Goal: Task Accomplishment & Management: Manage account settings

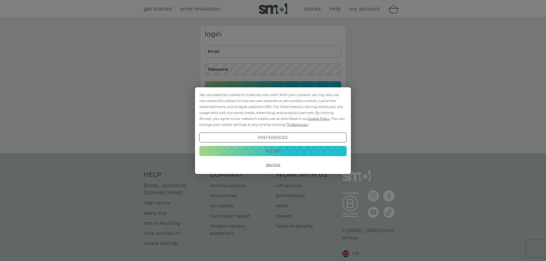
click at [266, 150] on button "Accept" at bounding box center [272, 151] width 147 height 10
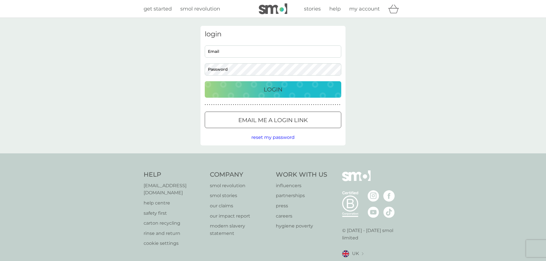
click at [228, 54] on input "Email" at bounding box center [273, 51] width 136 height 12
type input "[EMAIL_ADDRESS][DOMAIN_NAME]"
click at [273, 88] on p "Login" at bounding box center [272, 89] width 19 height 9
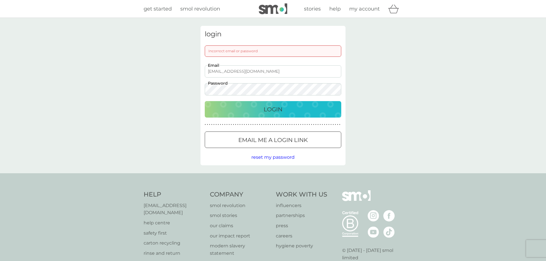
click at [271, 137] on p "Email me a login link" at bounding box center [272, 140] width 69 height 9
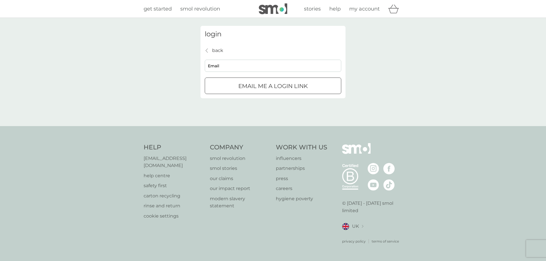
click at [241, 65] on input "Email" at bounding box center [273, 66] width 136 height 12
type input "[EMAIL_ADDRESS][DOMAIN_NAME]"
click at [273, 87] on div "submit" at bounding box center [273, 86] width 2 height 2
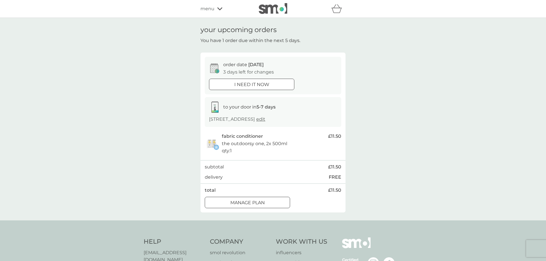
click at [245, 203] on div at bounding box center [247, 203] width 20 height 6
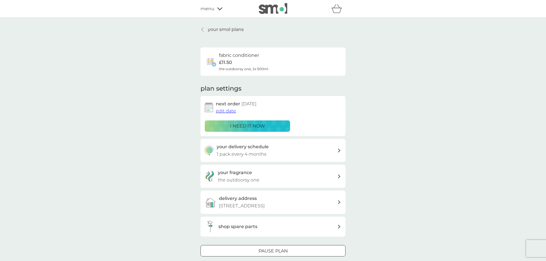
click at [238, 146] on h3 "your delivery schedule" at bounding box center [242, 146] width 52 height 7
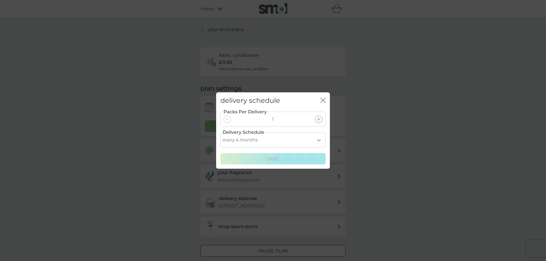
click at [220, 132] on select "every 1 month every 2 months every 3 months every 4 months every 5 months every…" at bounding box center [272, 139] width 105 height 15
select select "5"
click option "every 5 months" at bounding box center [0, 0] width 0 height 0
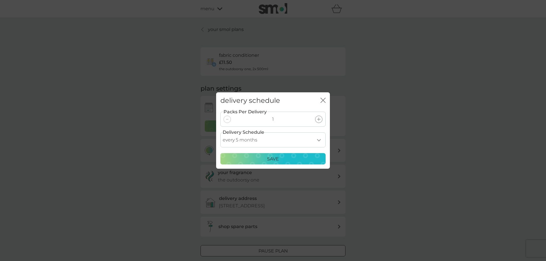
click at [276, 160] on p "Save" at bounding box center [273, 158] width 12 height 7
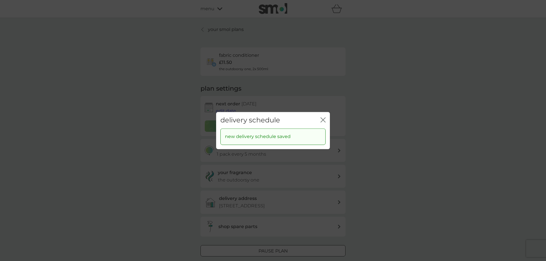
click at [323, 120] on icon "close" at bounding box center [324, 120] width 2 height 5
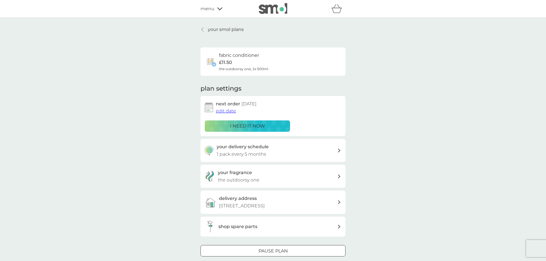
click at [228, 110] on span "edit date" at bounding box center [226, 110] width 20 height 5
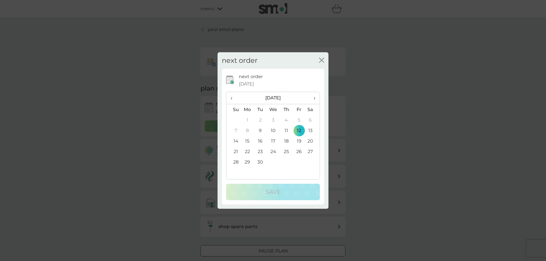
click at [261, 162] on td "30" at bounding box center [260, 162] width 13 height 11
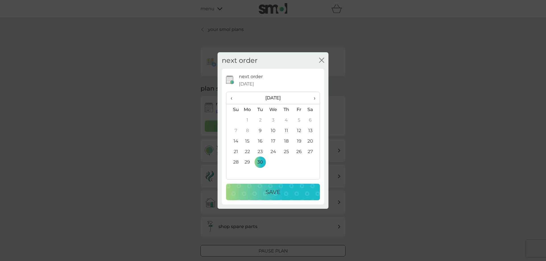
click at [274, 195] on p "Save" at bounding box center [272, 192] width 15 height 9
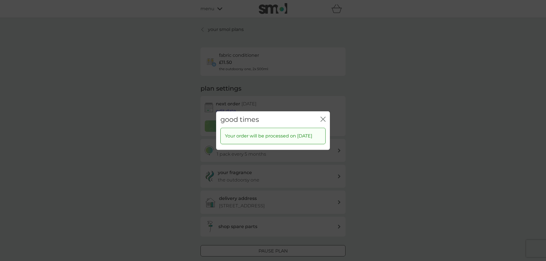
click at [322, 116] on icon "close" at bounding box center [322, 118] width 5 height 5
